Goal: Communication & Community: Answer question/provide support

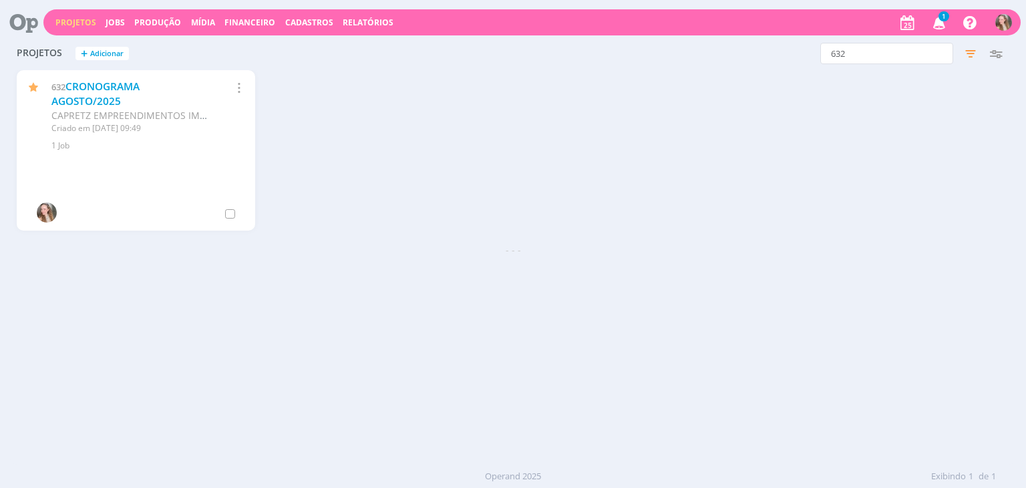
click at [941, 23] on icon "button" at bounding box center [939, 22] width 23 height 23
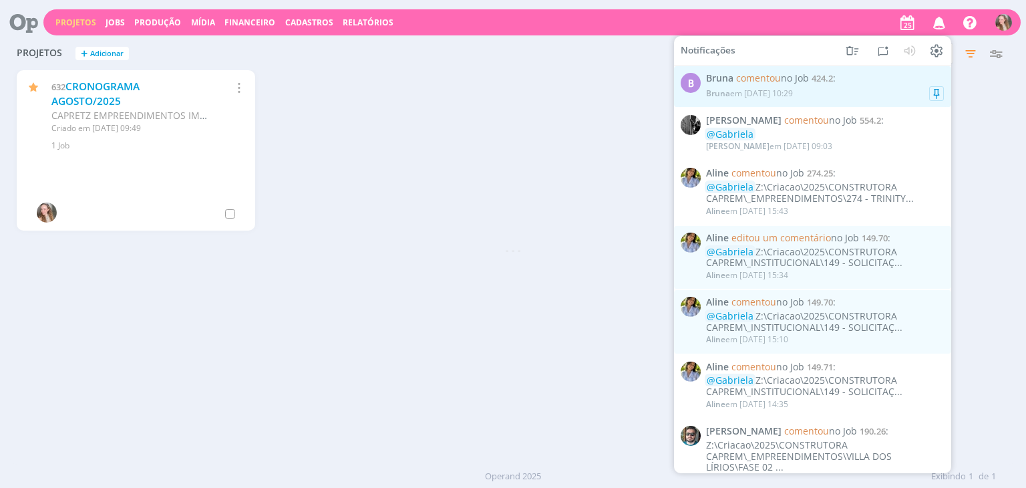
click at [757, 91] on div "Bruna em [DATE] 10:29" at bounding box center [749, 92] width 87 height 9
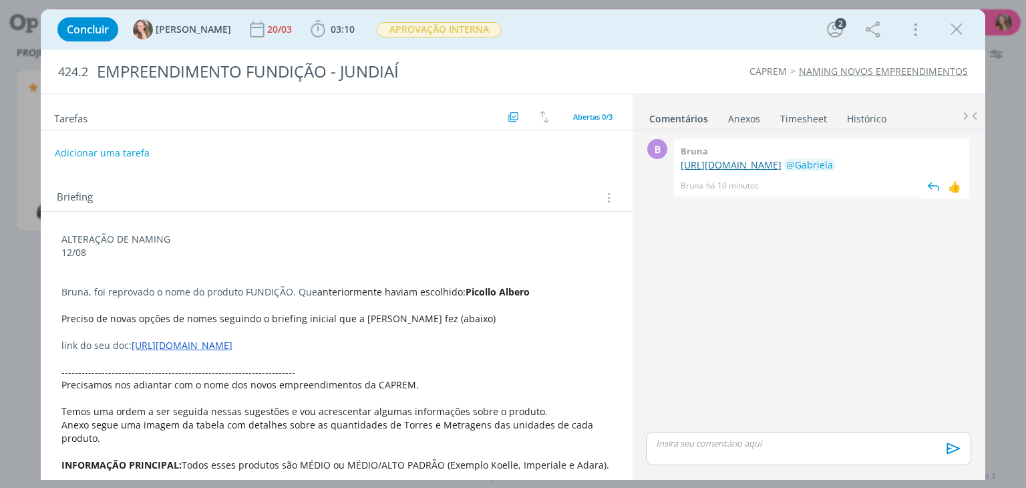
click at [782, 171] on link "[URL][DOMAIN_NAME]" at bounding box center [731, 164] width 101 height 13
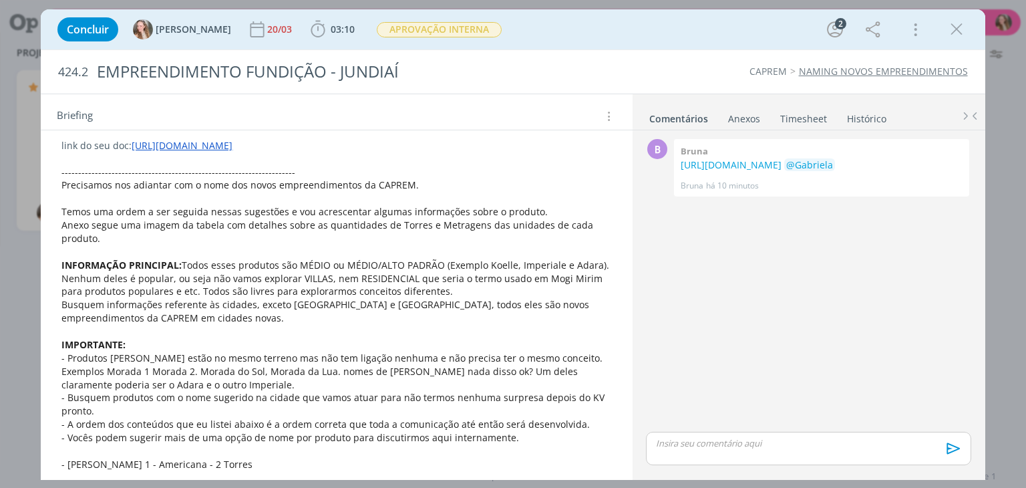
scroll to position [200, 0]
drag, startPoint x: 416, startPoint y: 276, endPoint x: 498, endPoint y: 276, distance: 81.5
click at [472, 276] on span "Todos esses produtos são MÉDIO ou MÉDIO/ALTO PADRÃO (Exemplo Koelle, Imperiale …" at bounding box center [336, 277] width 550 height 39
drag, startPoint x: 506, startPoint y: 276, endPoint x: 539, endPoint y: 274, distance: 32.8
click at [508, 276] on span "Todos esses produtos são MÉDIO ou MÉDIO/ALTO PADRÃO (Exemplo Koelle, Imperiale …" at bounding box center [337, 278] width 550 height 39
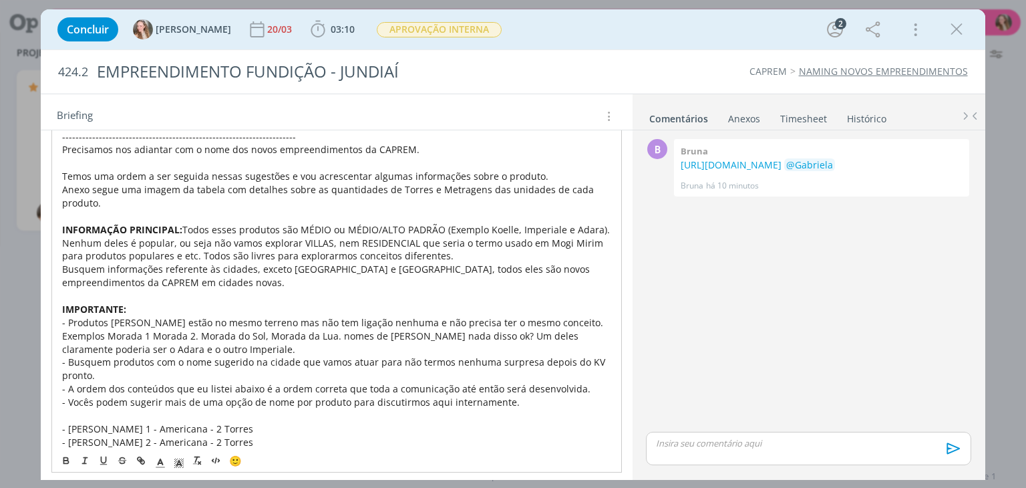
scroll to position [267, 0]
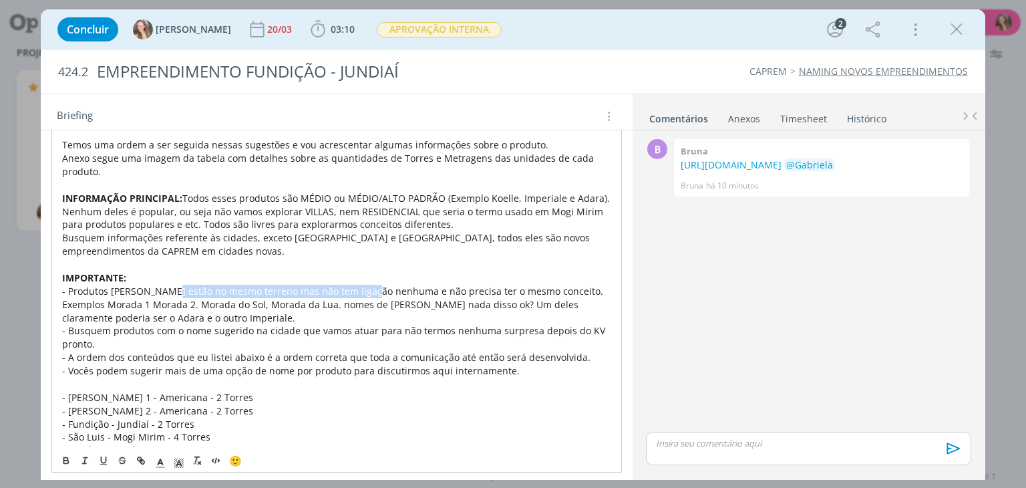
drag, startPoint x: 183, startPoint y: 287, endPoint x: 405, endPoint y: 292, distance: 221.8
click at [374, 286] on span "- Produtos [PERSON_NAME] estão no mesmo terreno mas não tem ligação nenhuma e n…" at bounding box center [334, 304] width 544 height 39
click at [405, 292] on span "- Produtos [PERSON_NAME] estão no mesmo terreno mas não tem ligação nenhuma e n…" at bounding box center [334, 304] width 544 height 39
drag, startPoint x: 369, startPoint y: 300, endPoint x: 392, endPoint y: 300, distance: 23.4
click at [392, 300] on span "- Produtos [PERSON_NAME] estão no mesmo terreno mas não tem ligação nenhuma e n…" at bounding box center [334, 304] width 544 height 39
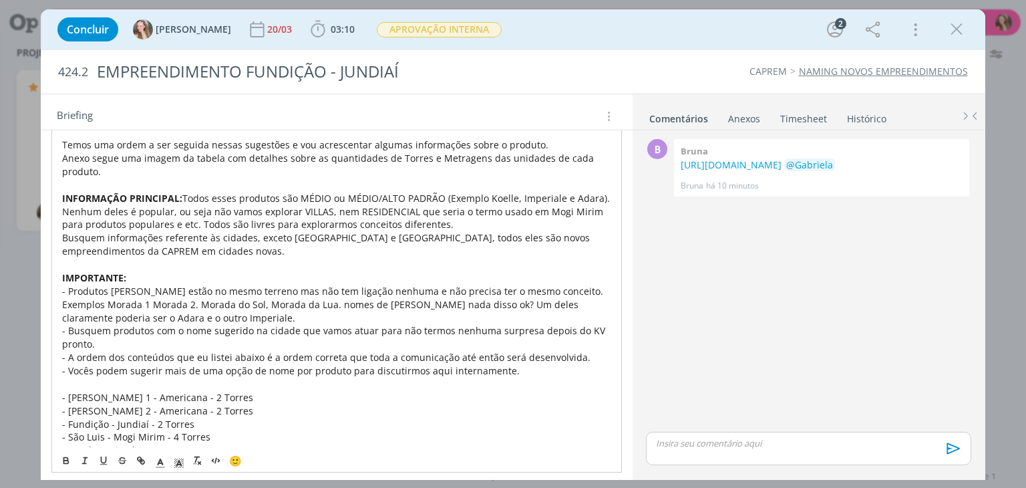
click at [462, 288] on span "- Produtos [PERSON_NAME] estão no mesmo terreno mas não tem ligação nenhuma e n…" at bounding box center [334, 304] width 544 height 39
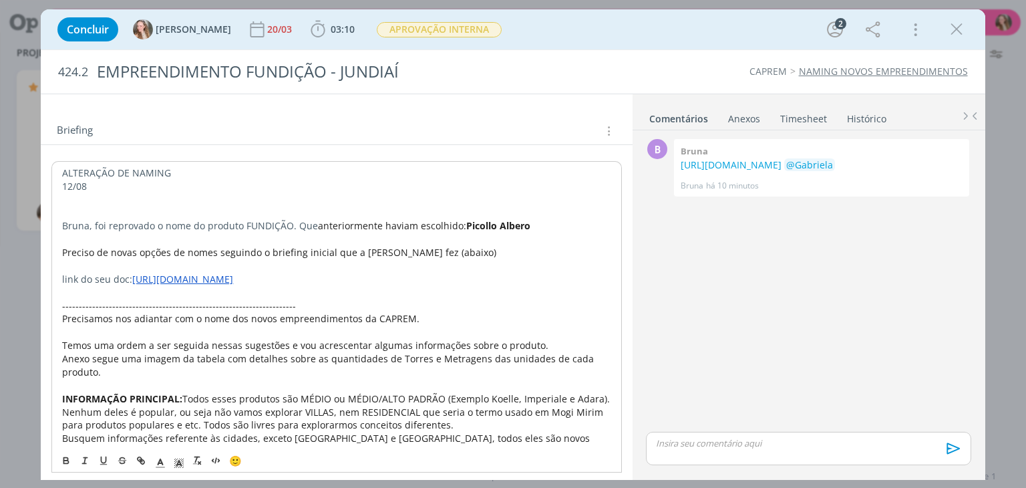
scroll to position [134, 0]
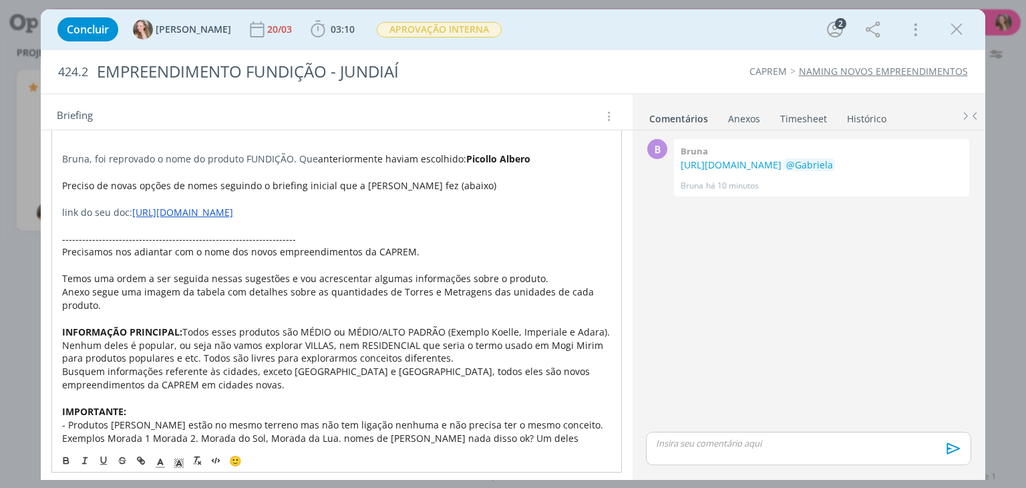
click at [233, 209] on link "[URL][DOMAIN_NAME]" at bounding box center [182, 212] width 101 height 13
click at [347, 229] on link "[URL][DOMAIN_NAME]" at bounding box center [324, 237] width 101 height 17
click at [951, 35] on icon "dialog" at bounding box center [957, 29] width 20 height 20
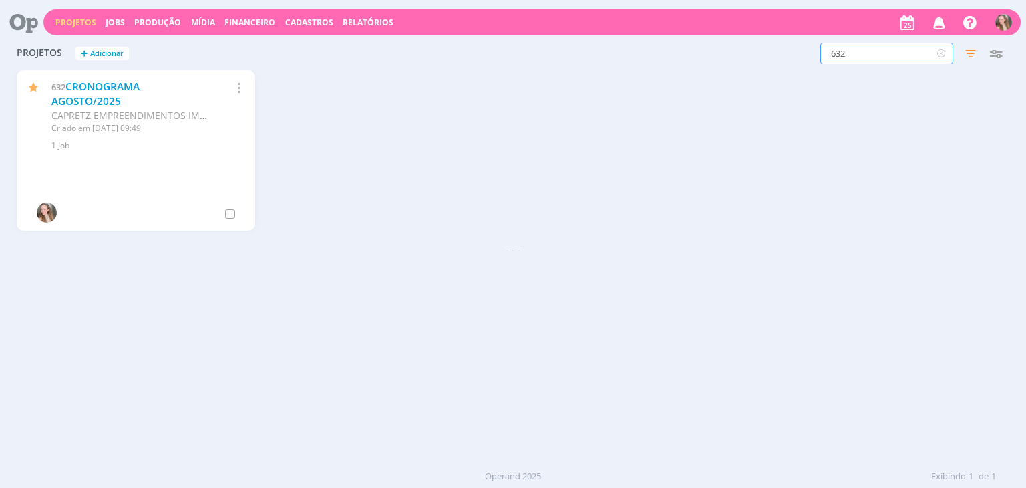
drag, startPoint x: 888, startPoint y: 52, endPoint x: 809, endPoint y: 51, distance: 78.8
click at [809, 51] on div "632 Filtros Filtrar Limpar 632 Status Clientes 2 selecionados Data de criação a…" at bounding box center [826, 53] width 363 height 21
click at [69, 28] on div "Projetos Jobs Produção [GEOGRAPHIC_DATA] Financeiro Cadastros Relatórios Notifi…" at bounding box center [531, 22] width 977 height 26
